Goal: Task Accomplishment & Management: Use online tool/utility

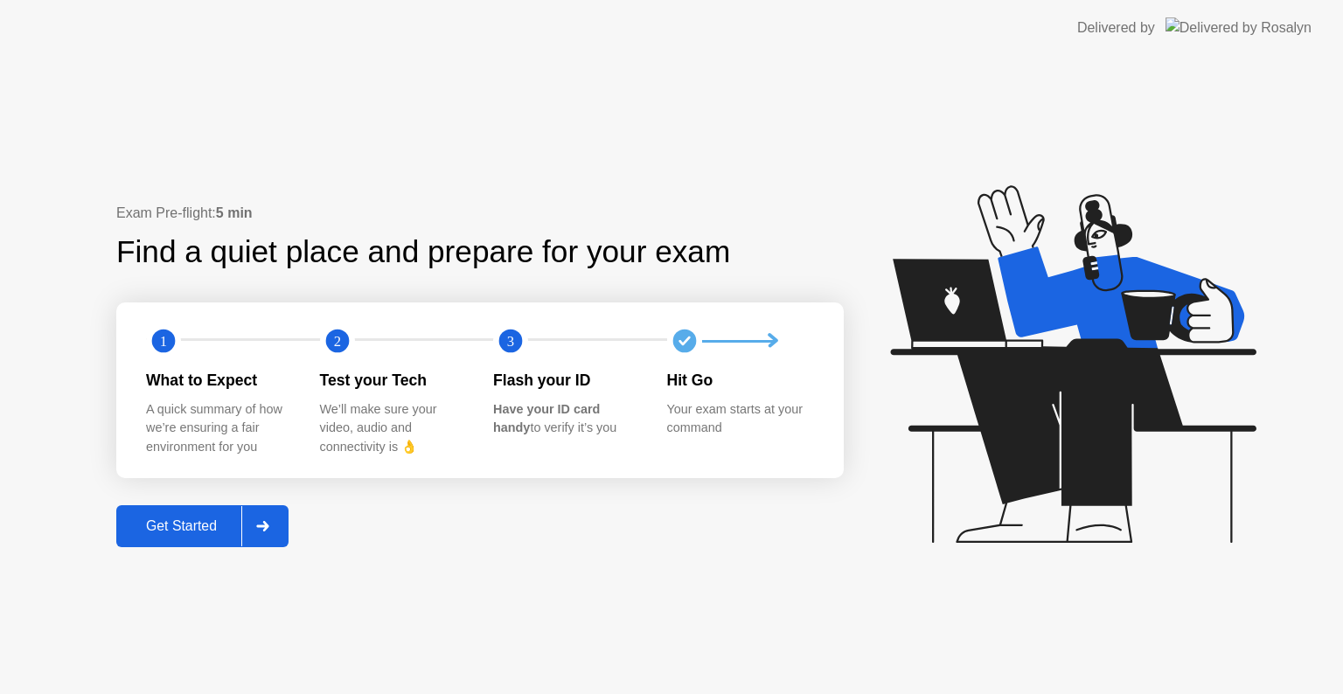
click at [170, 518] on div "Get Started" at bounding box center [182, 526] width 120 height 16
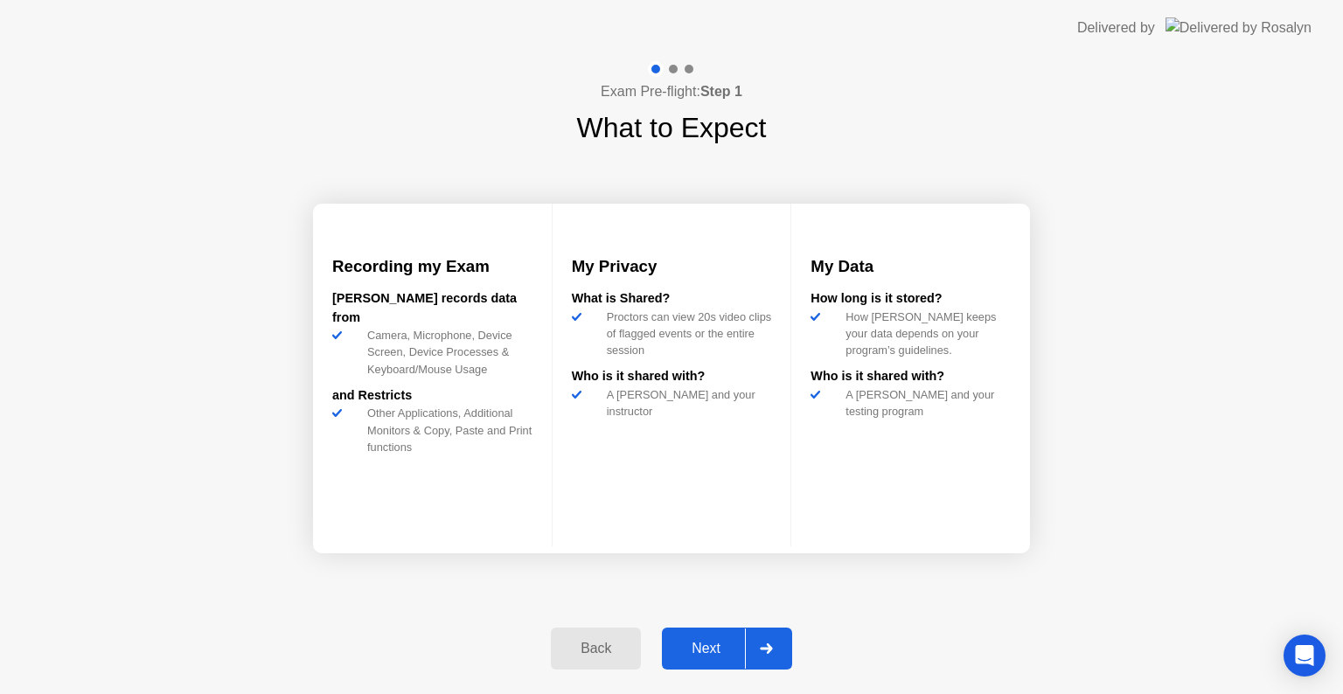
click at [726, 642] on div "Next" at bounding box center [706, 649] width 78 height 16
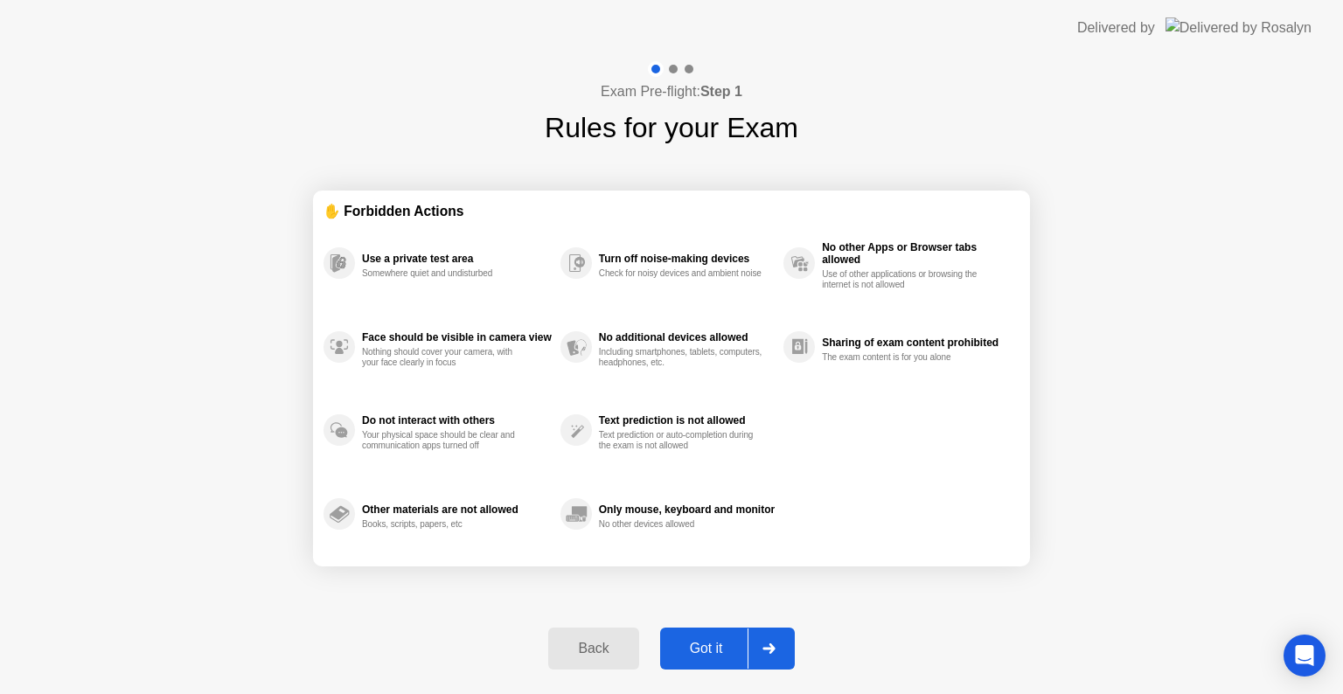
click at [727, 642] on div "Got it" at bounding box center [706, 649] width 82 height 16
select select "**********"
select select "*******"
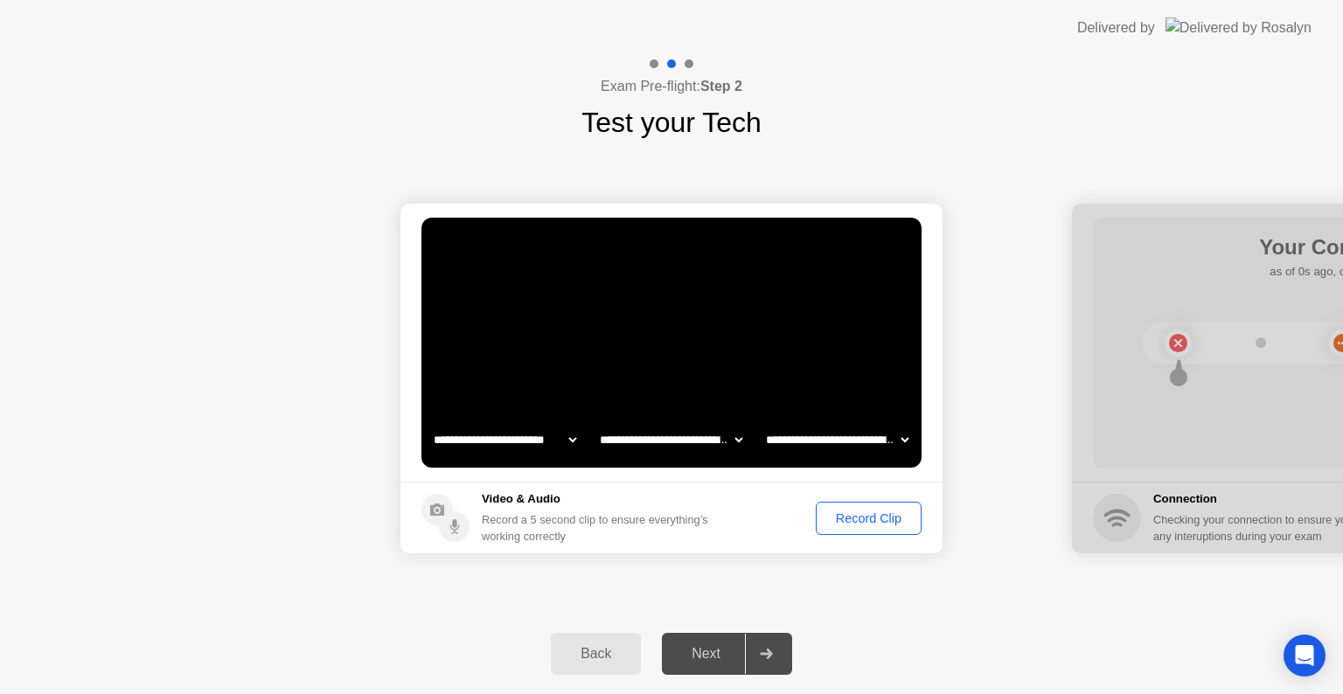
click at [879, 512] on div "Record Clip" at bounding box center [869, 518] width 94 height 14
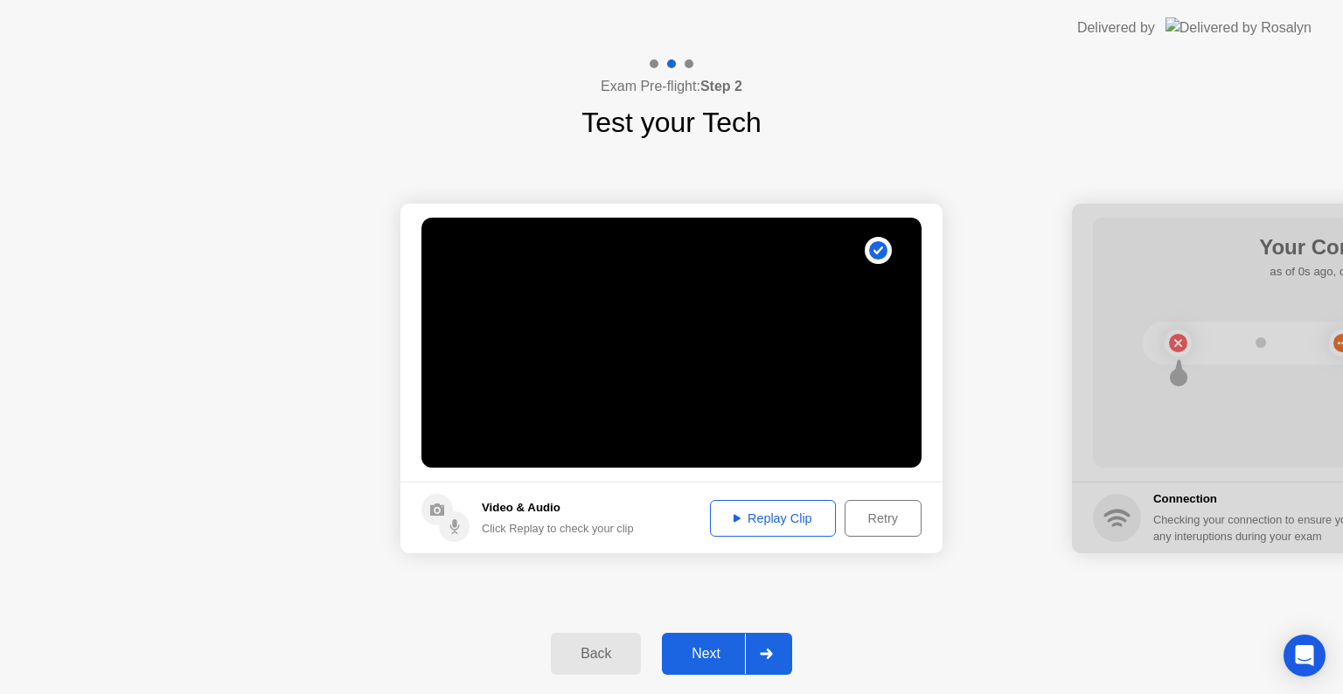
click at [691, 650] on div "Next" at bounding box center [706, 654] width 78 height 16
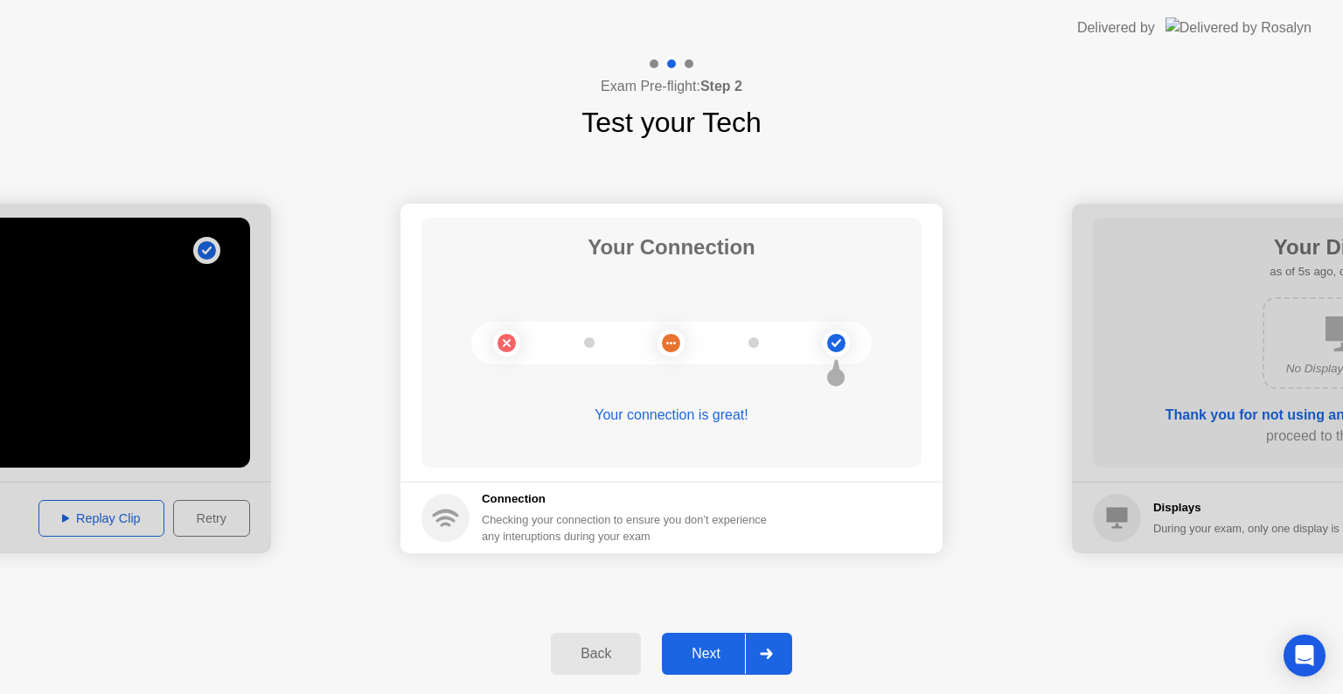
click at [703, 660] on div "Next" at bounding box center [706, 654] width 78 height 16
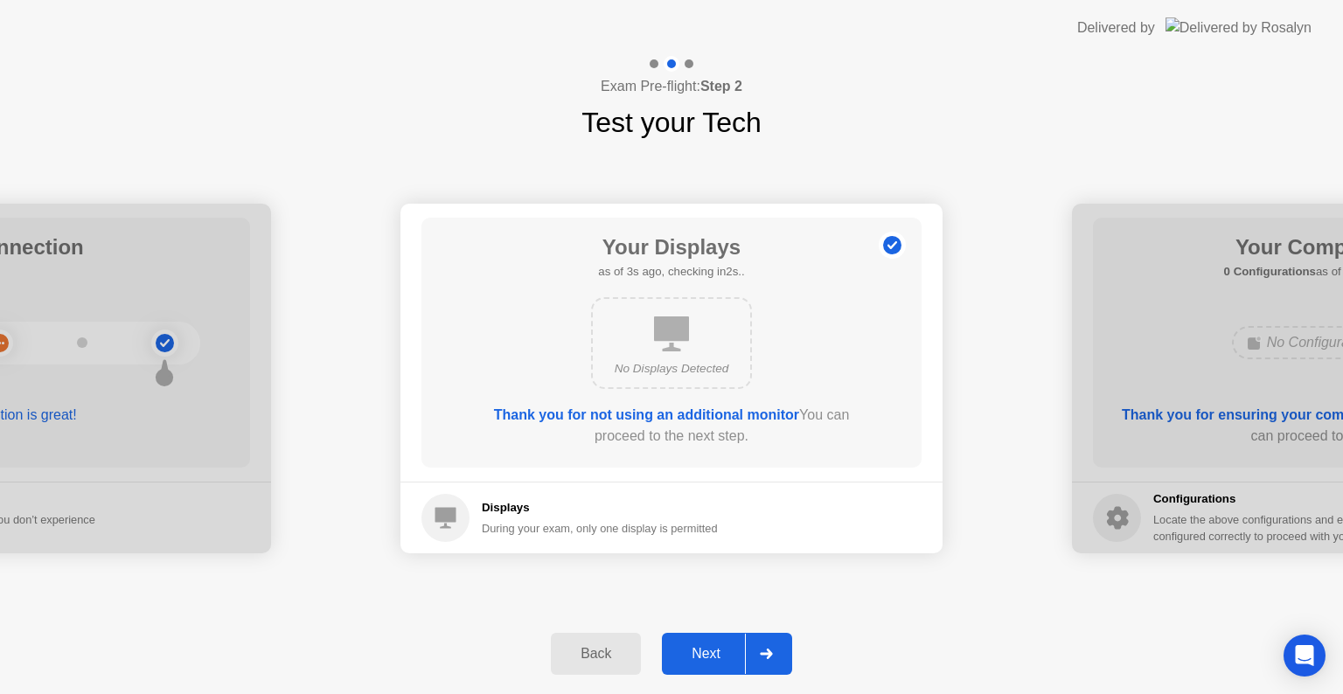
click at [703, 660] on div "Next" at bounding box center [706, 654] width 78 height 16
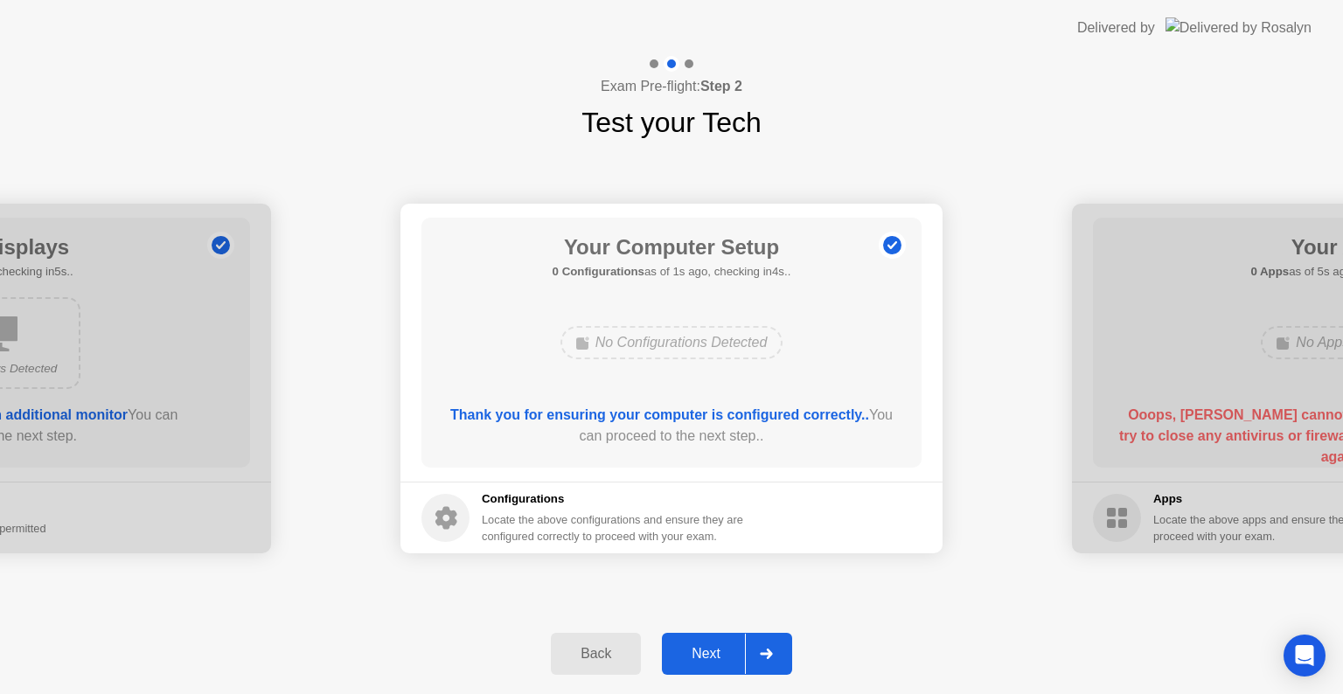
click at [703, 660] on div "Next" at bounding box center [706, 654] width 78 height 16
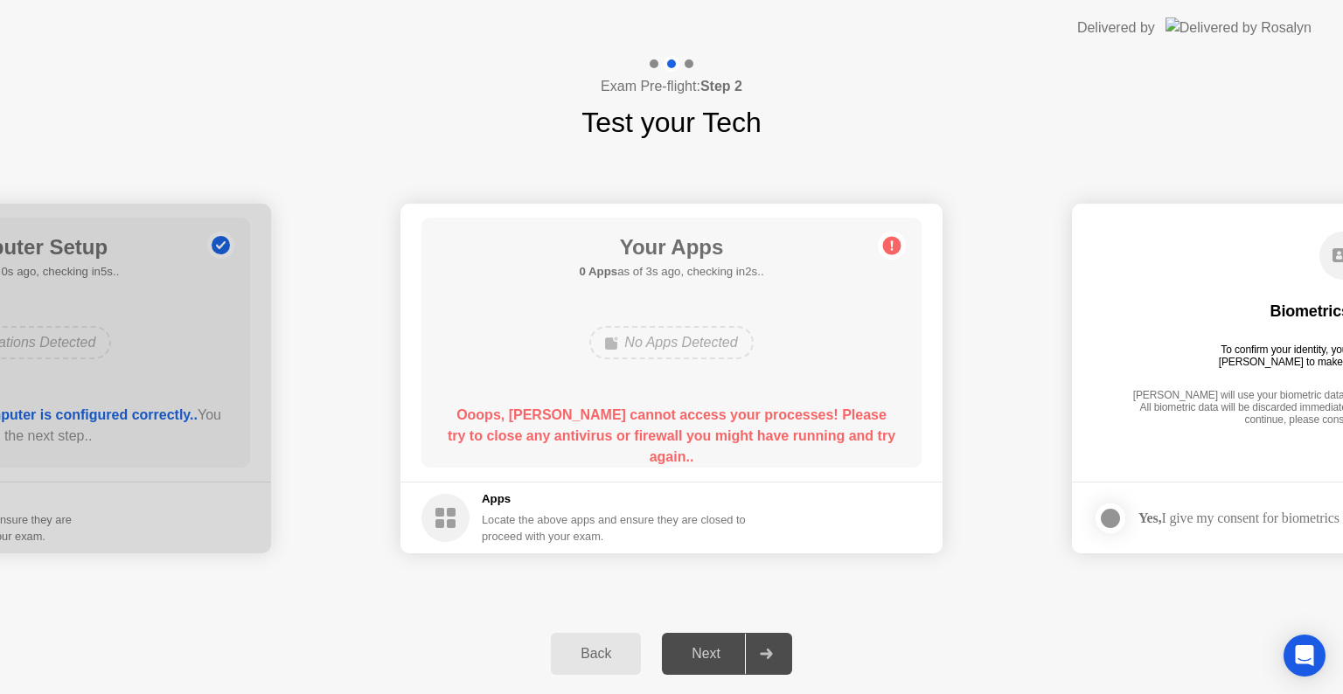
click at [935, 617] on div "Back Next" at bounding box center [671, 654] width 1343 height 80
click at [948, 586] on div "**********" at bounding box center [671, 378] width 1343 height 470
click at [539, 429] on b "Ooops, [PERSON_NAME] cannot access your processes! Please try to close any anti…" at bounding box center [672, 435] width 448 height 57
click at [440, 599] on div "**********" at bounding box center [671, 378] width 1343 height 470
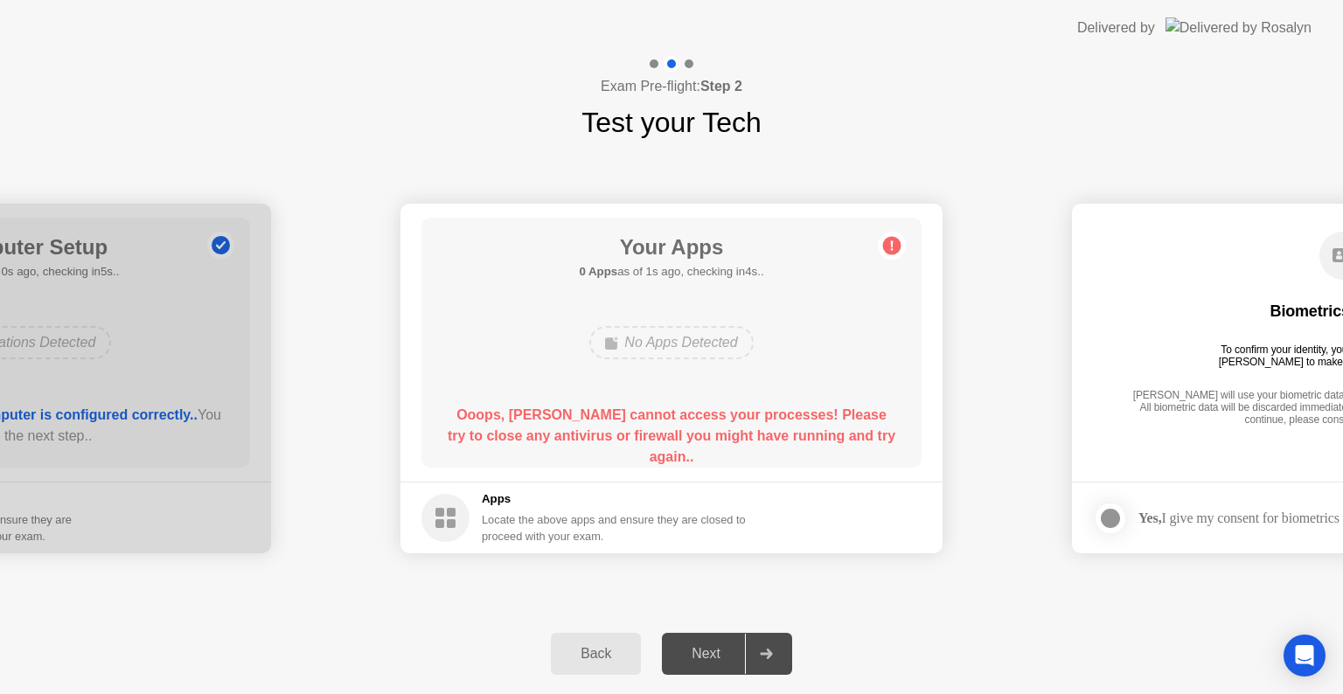
click at [1109, 509] on div at bounding box center [1110, 518] width 21 height 21
click at [895, 245] on circle at bounding box center [892, 246] width 18 height 18
click at [657, 348] on div "No Apps Detected" at bounding box center [670, 342] width 163 height 33
click at [517, 420] on b "Ooops, [PERSON_NAME] cannot access your processes! Please try to close any anti…" at bounding box center [672, 435] width 448 height 57
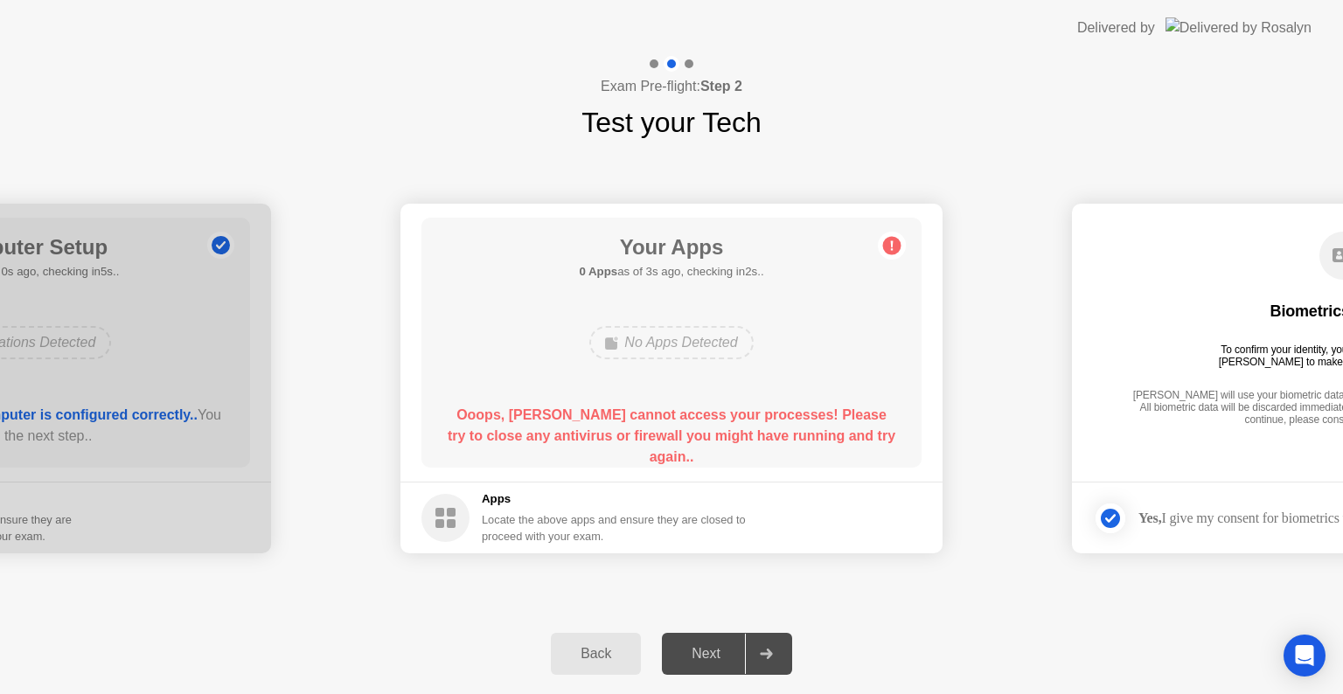
click at [543, 525] on div "Locate the above apps and ensure they are closed to proceed with your exam." at bounding box center [614, 527] width 265 height 33
click at [448, 511] on rect at bounding box center [451, 512] width 9 height 9
click at [640, 261] on h1 "Your Apps" at bounding box center [671, 247] width 184 height 31
click at [630, 282] on div "Your Apps 0 Apps as of 0s ago, checking in5s.. No Apps Detected Ooops, [PERSON_…" at bounding box center [671, 343] width 500 height 250
click at [882, 236] on icon at bounding box center [892, 246] width 28 height 28
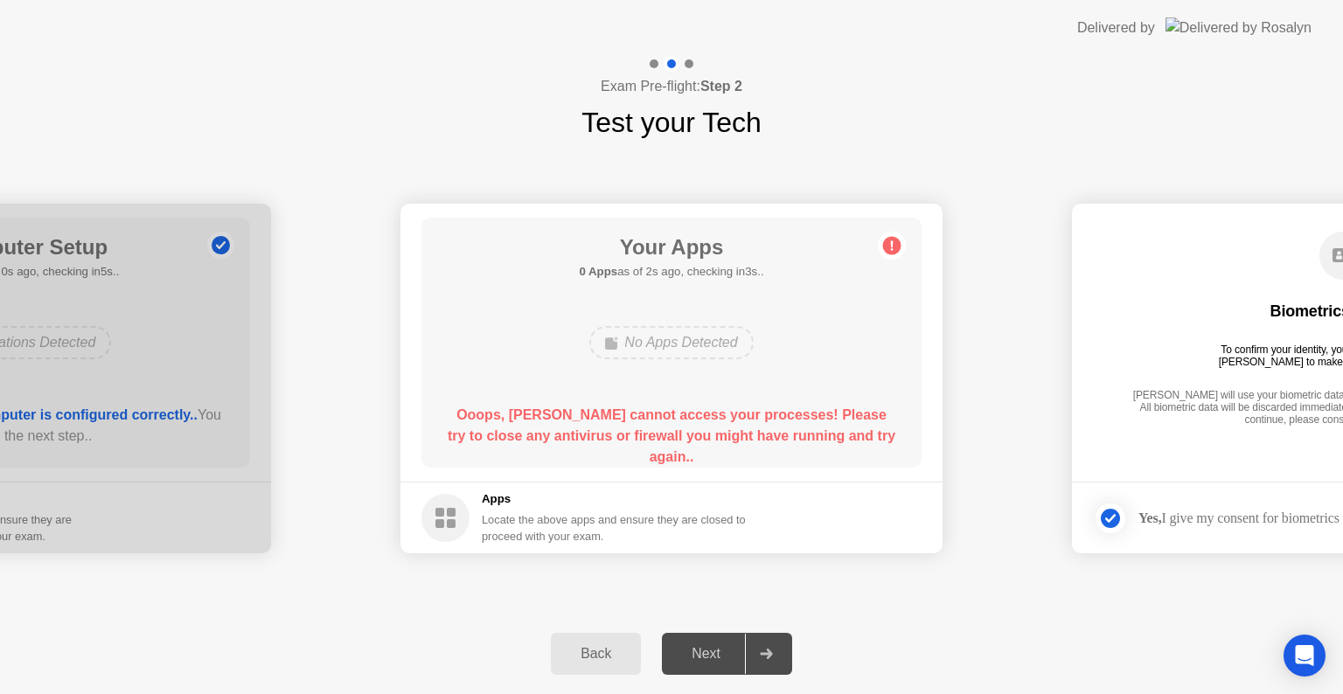
click at [882, 236] on icon at bounding box center [892, 246] width 28 height 28
click at [521, 136] on div "Exam Pre-flight: Step 2 Test your Tech" at bounding box center [671, 99] width 1343 height 87
